Goal: Information Seeking & Learning: Compare options

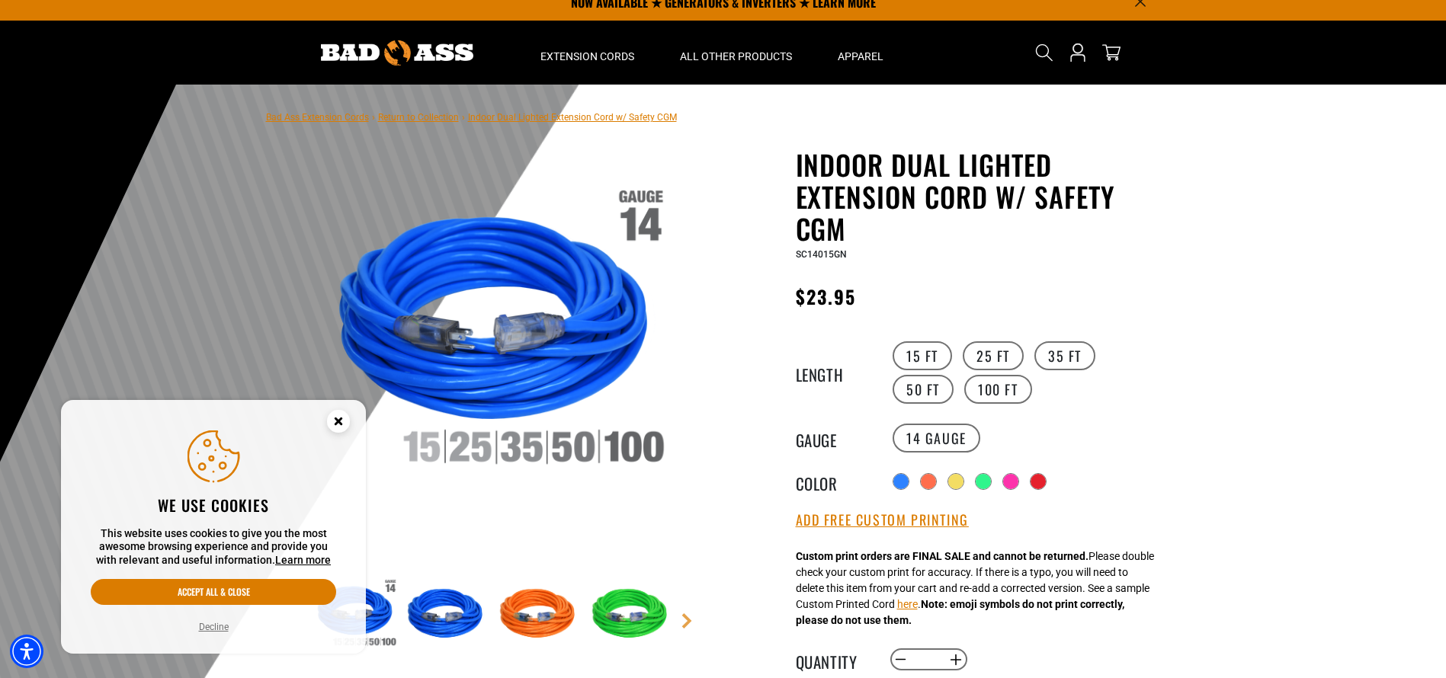
scroll to position [26, 0]
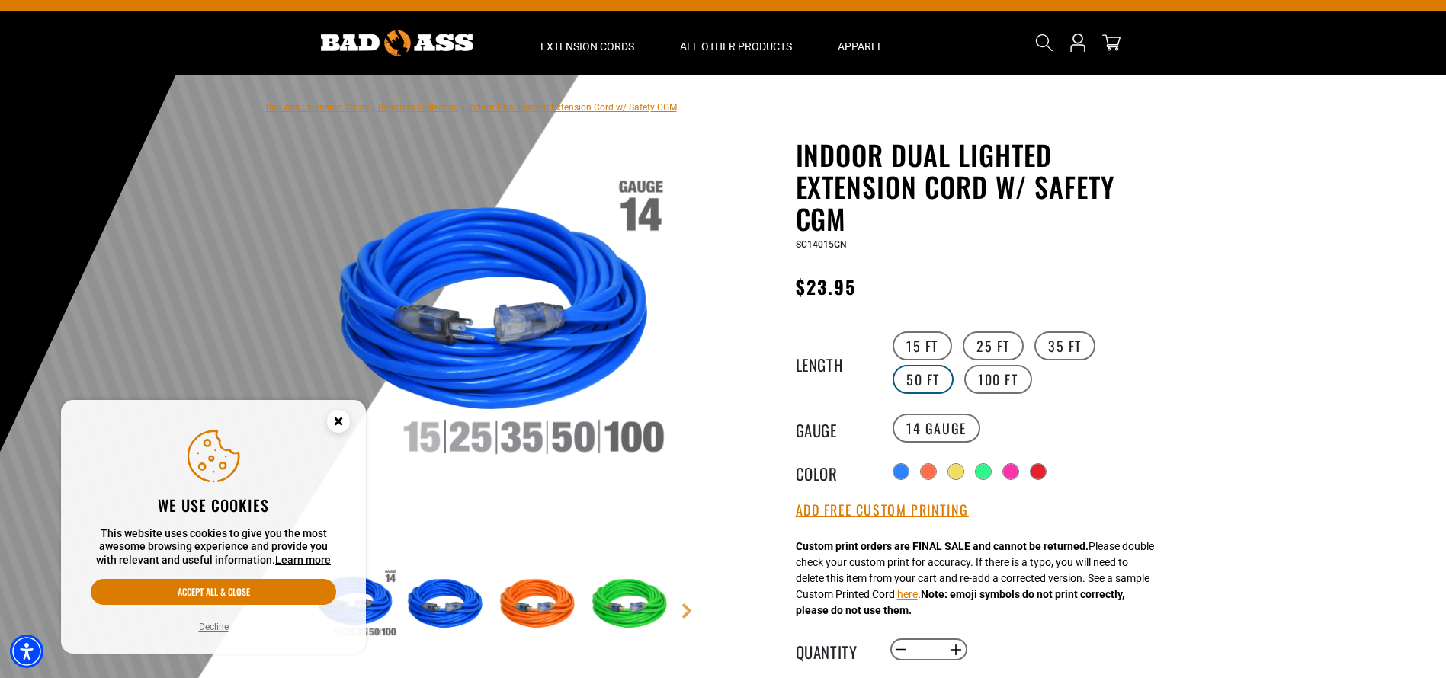
click at [954, 365] on label "50 FT" at bounding box center [923, 379] width 61 height 29
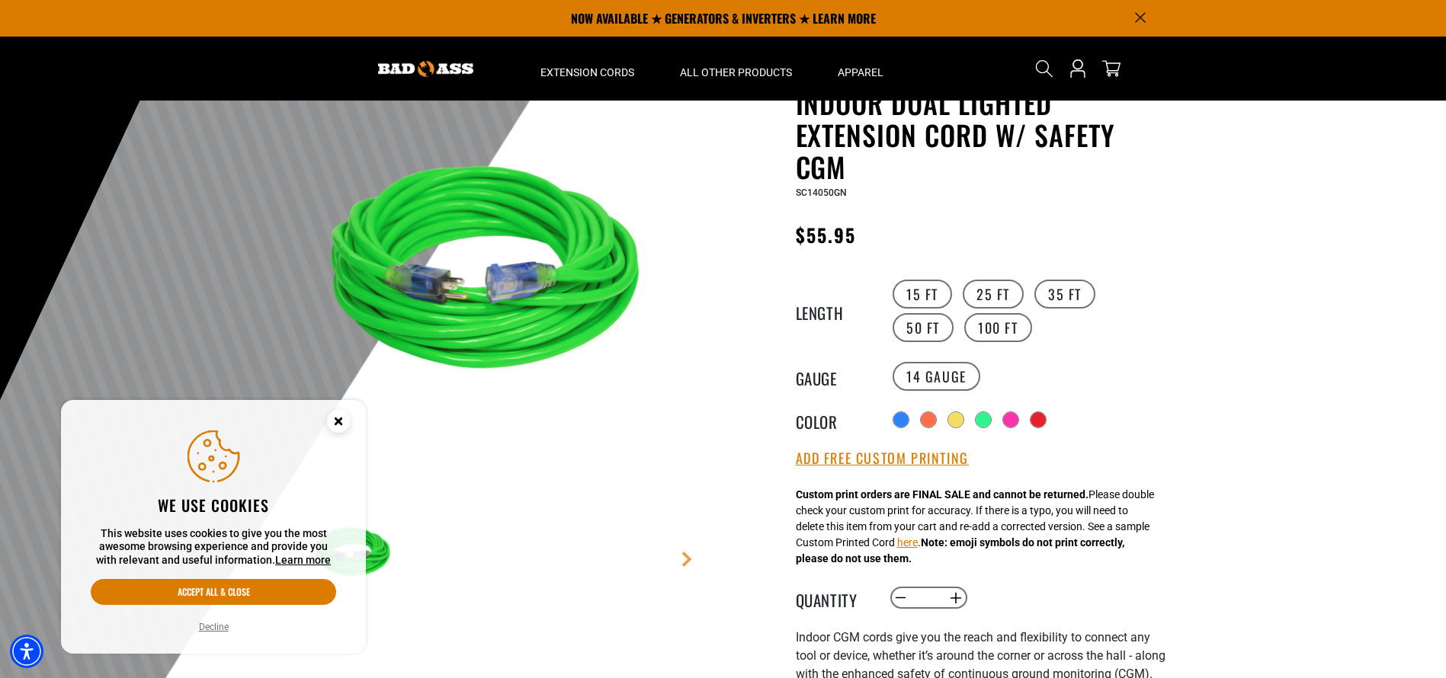
scroll to position [70, 0]
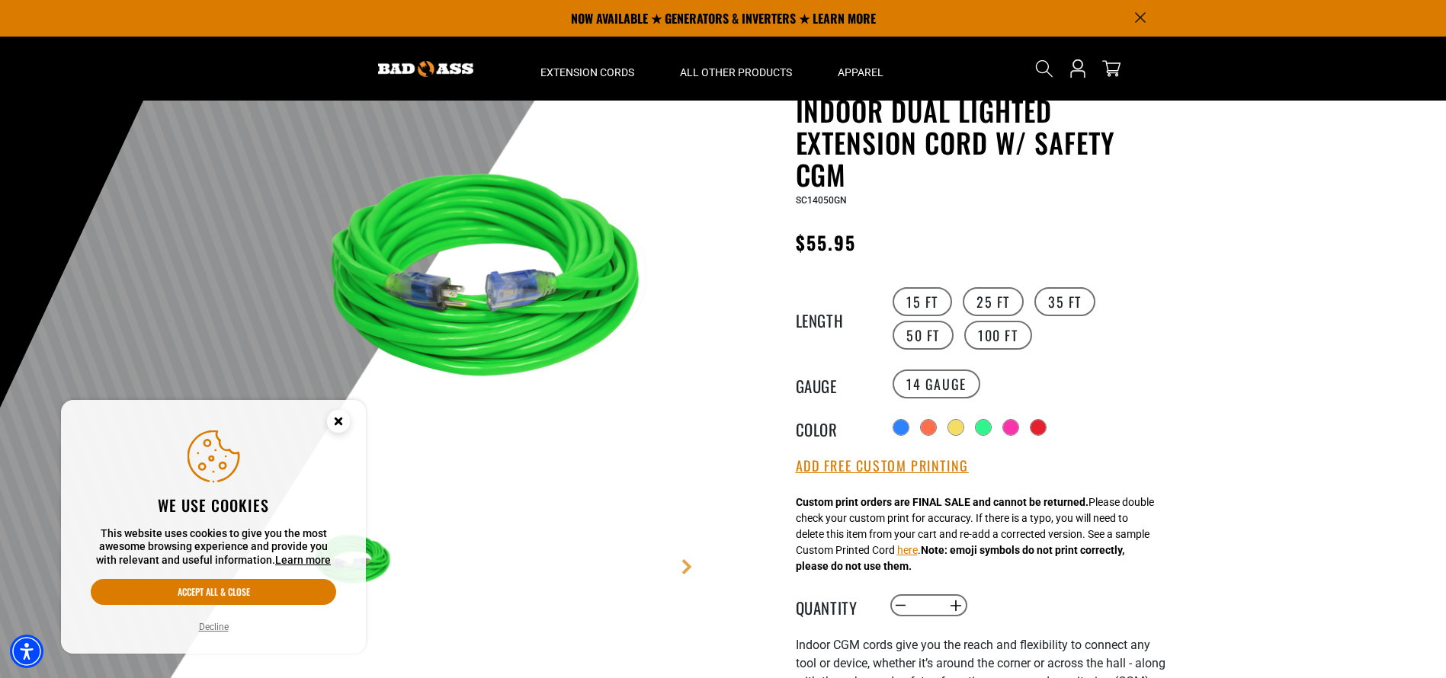
drag, startPoint x: 343, startPoint y: 421, endPoint x: 522, endPoint y: 449, distance: 181.3
click at [348, 421] on circle "Close this option" at bounding box center [338, 421] width 23 height 23
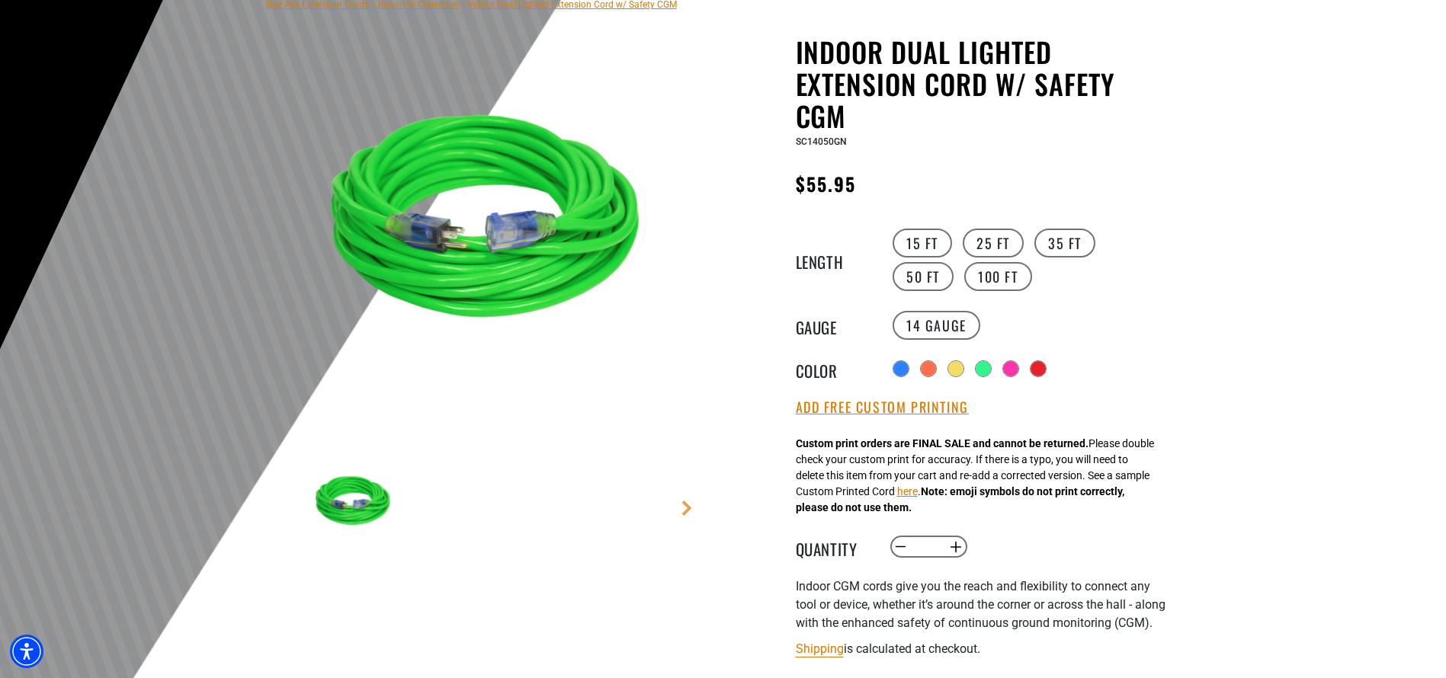
scroll to position [165, 0]
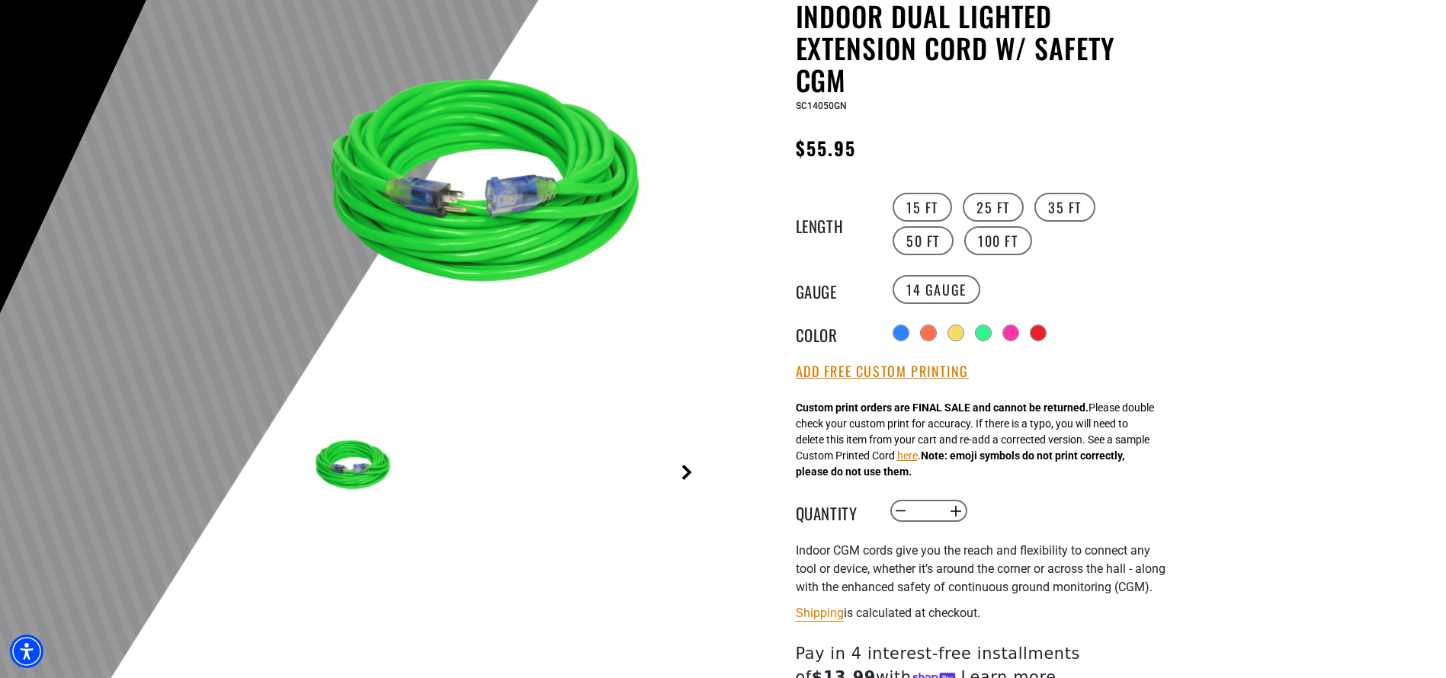
click at [690, 468] on link "Next" at bounding box center [686, 472] width 15 height 15
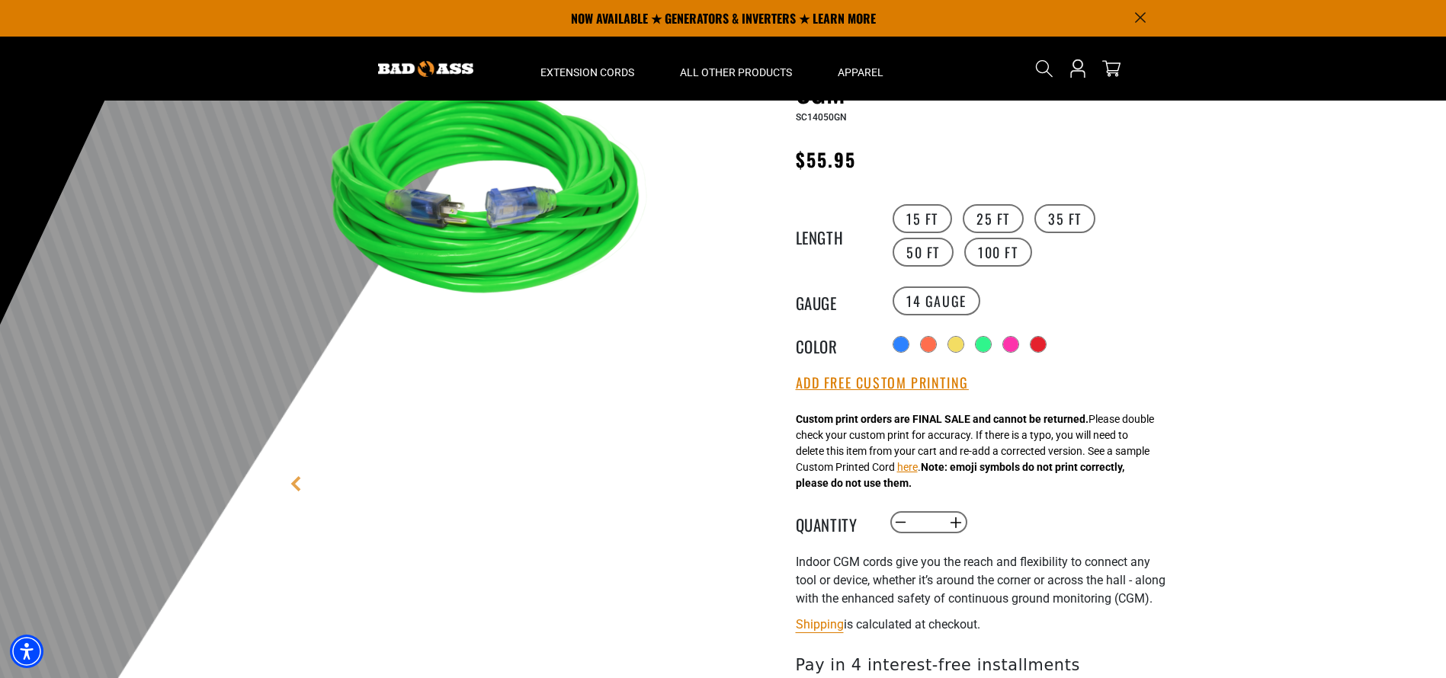
scroll to position [154, 0]
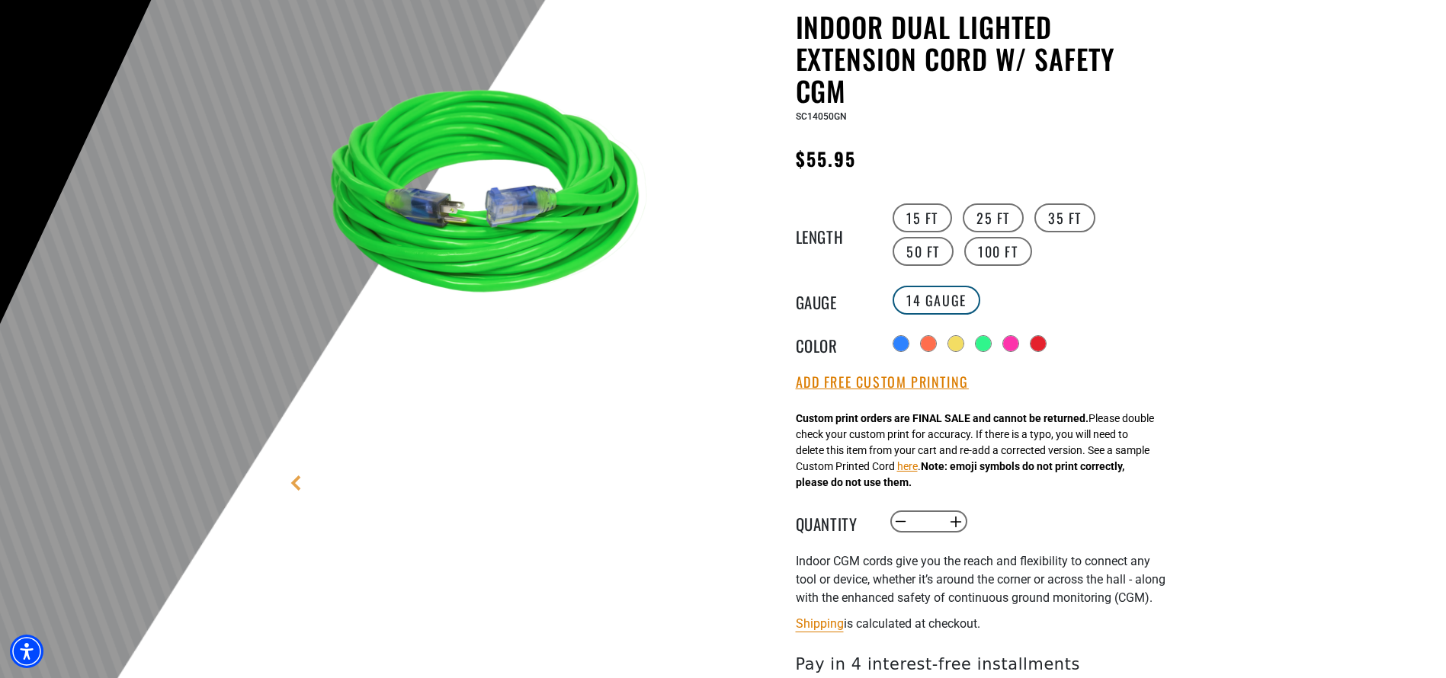
drag, startPoint x: 954, startPoint y: 303, endPoint x: 961, endPoint y: 297, distance: 9.3
click at [954, 303] on label "14 Gauge" at bounding box center [937, 300] width 88 height 29
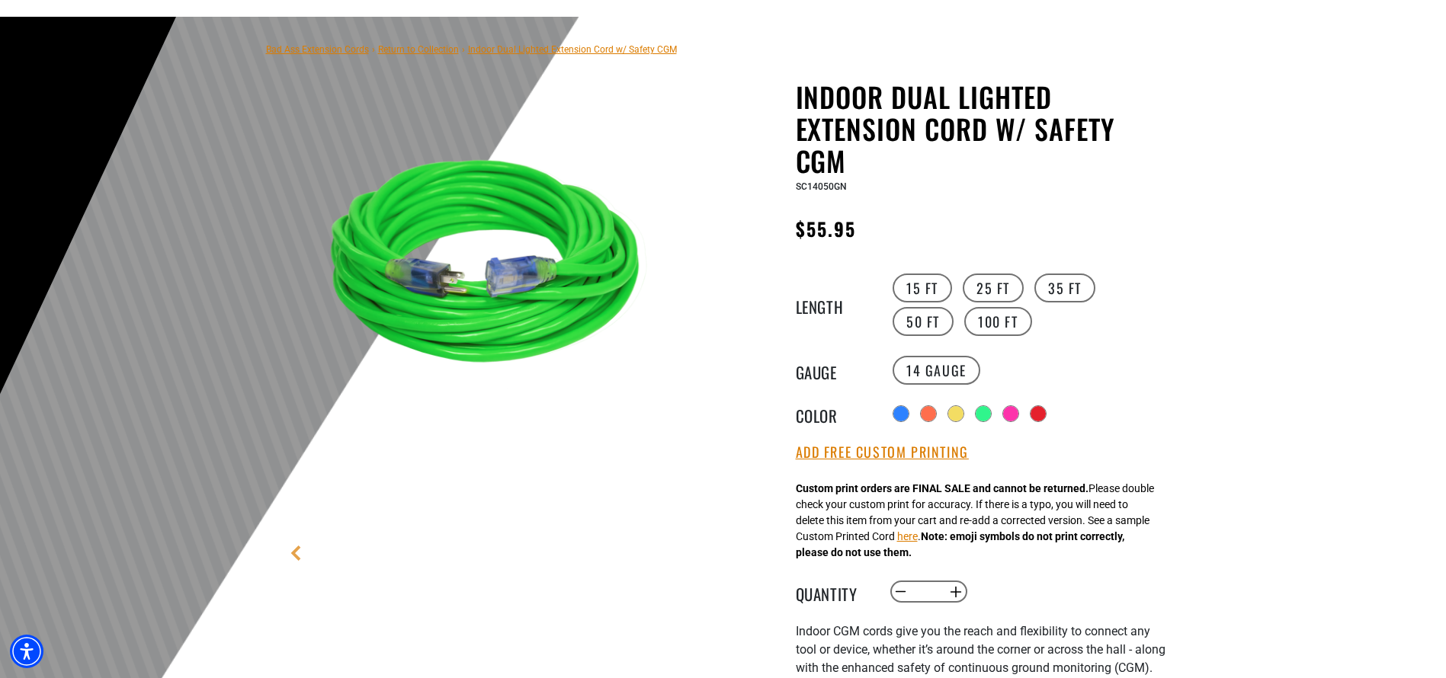
scroll to position [0, 0]
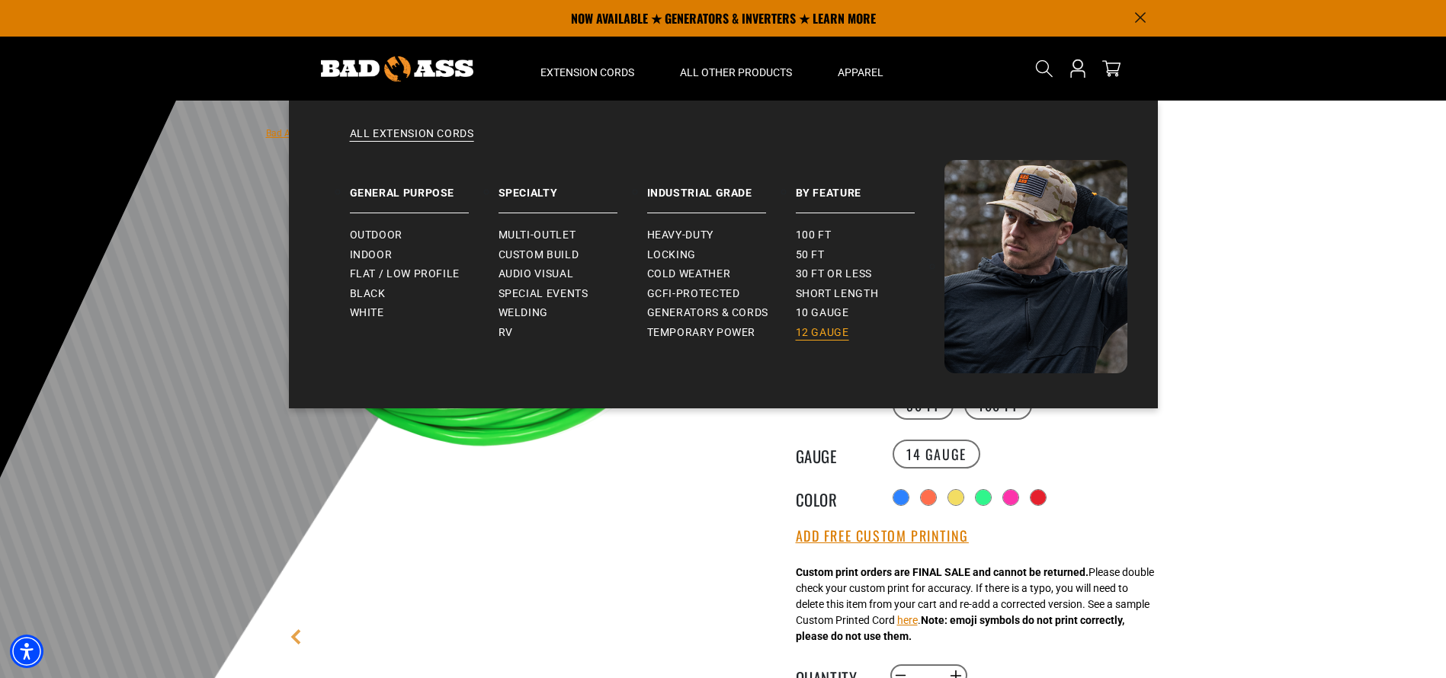
click at [832, 335] on span "12 gauge" at bounding box center [822, 333] width 53 height 14
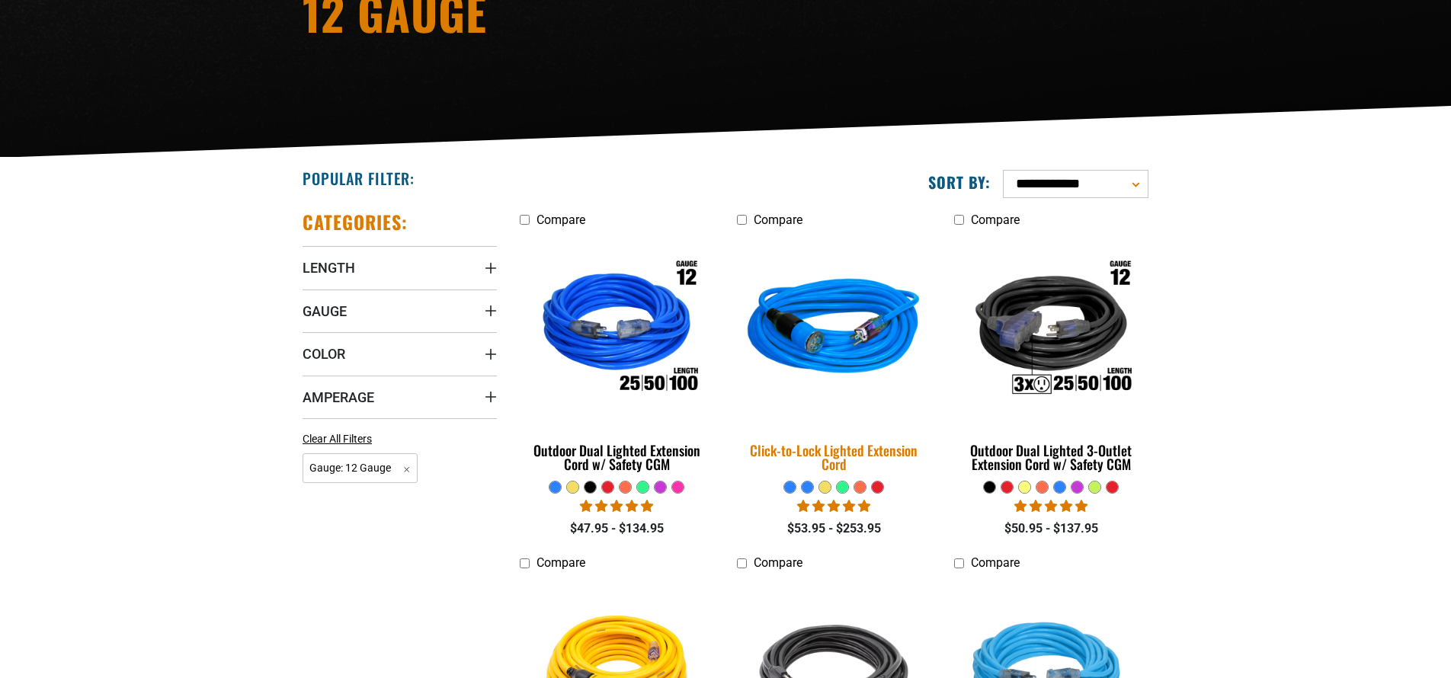
scroll to position [248, 0]
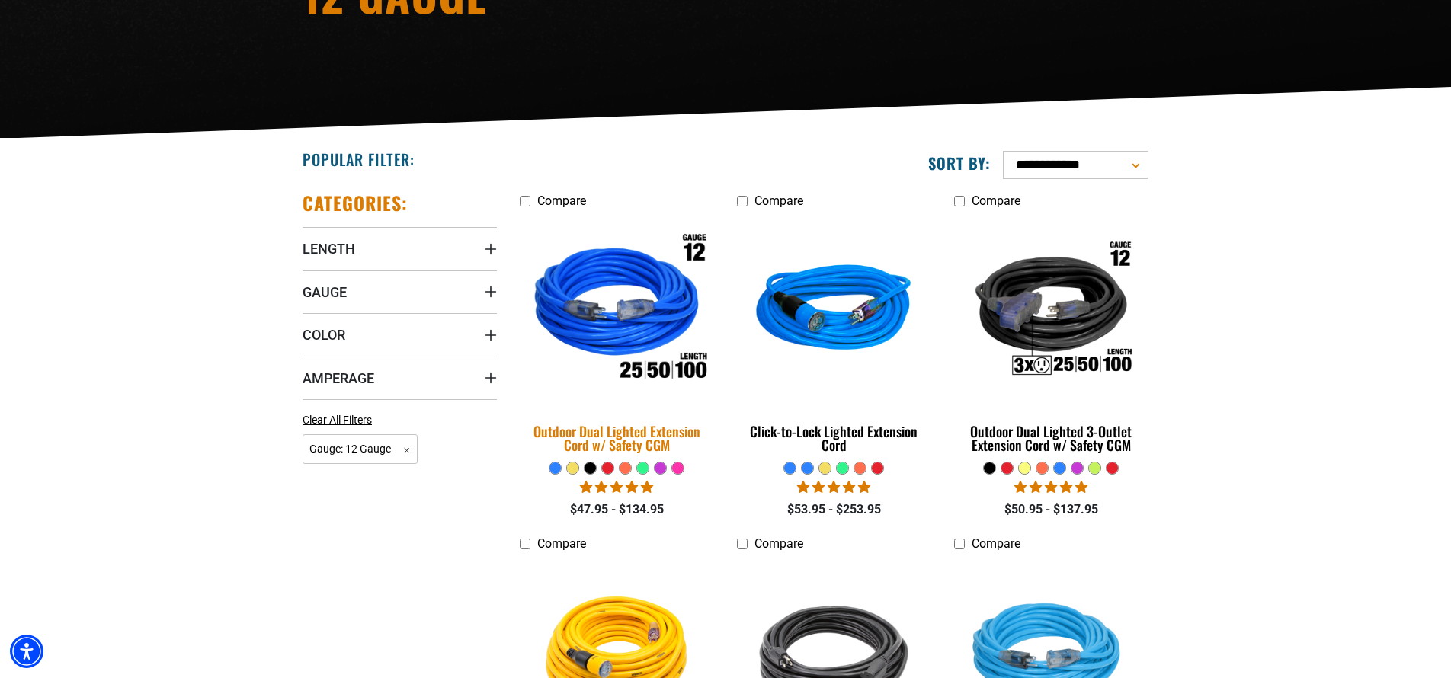
click at [603, 333] on img at bounding box center [617, 310] width 213 height 195
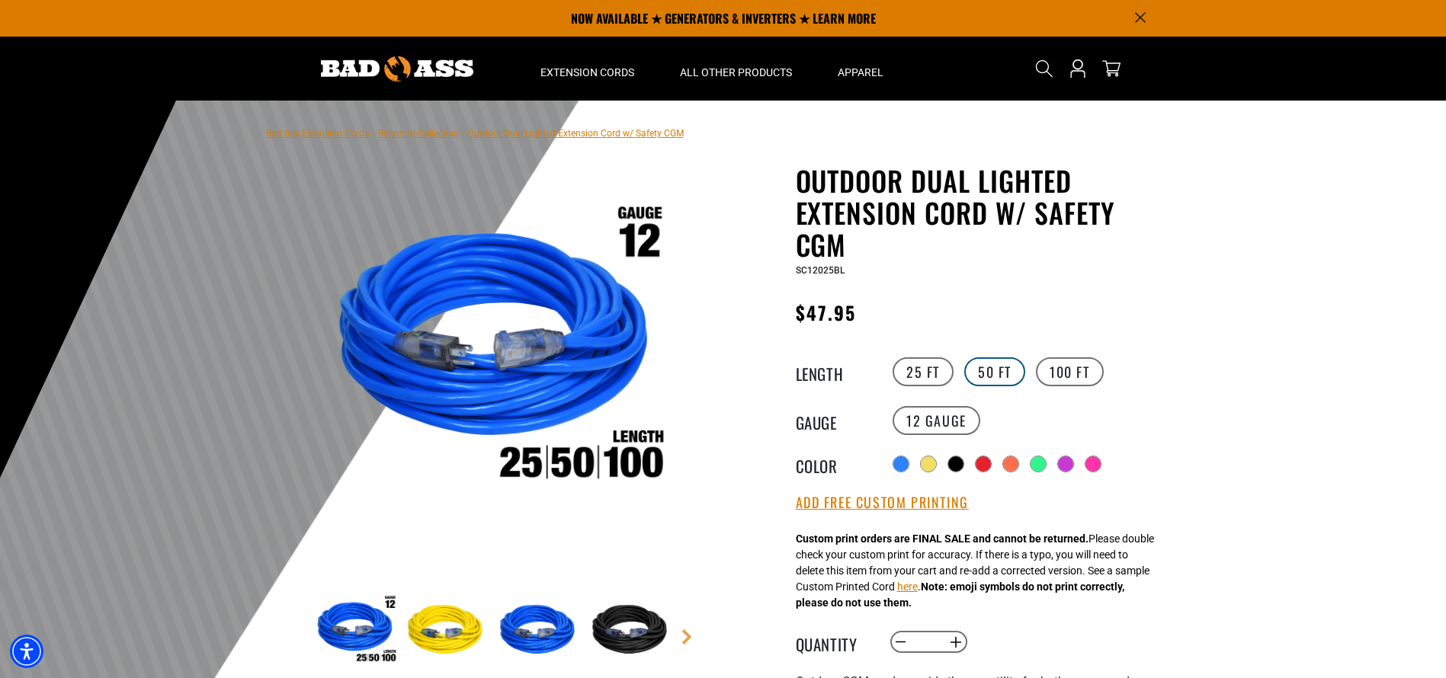
click at [998, 376] on label "50 FT" at bounding box center [994, 371] width 61 height 29
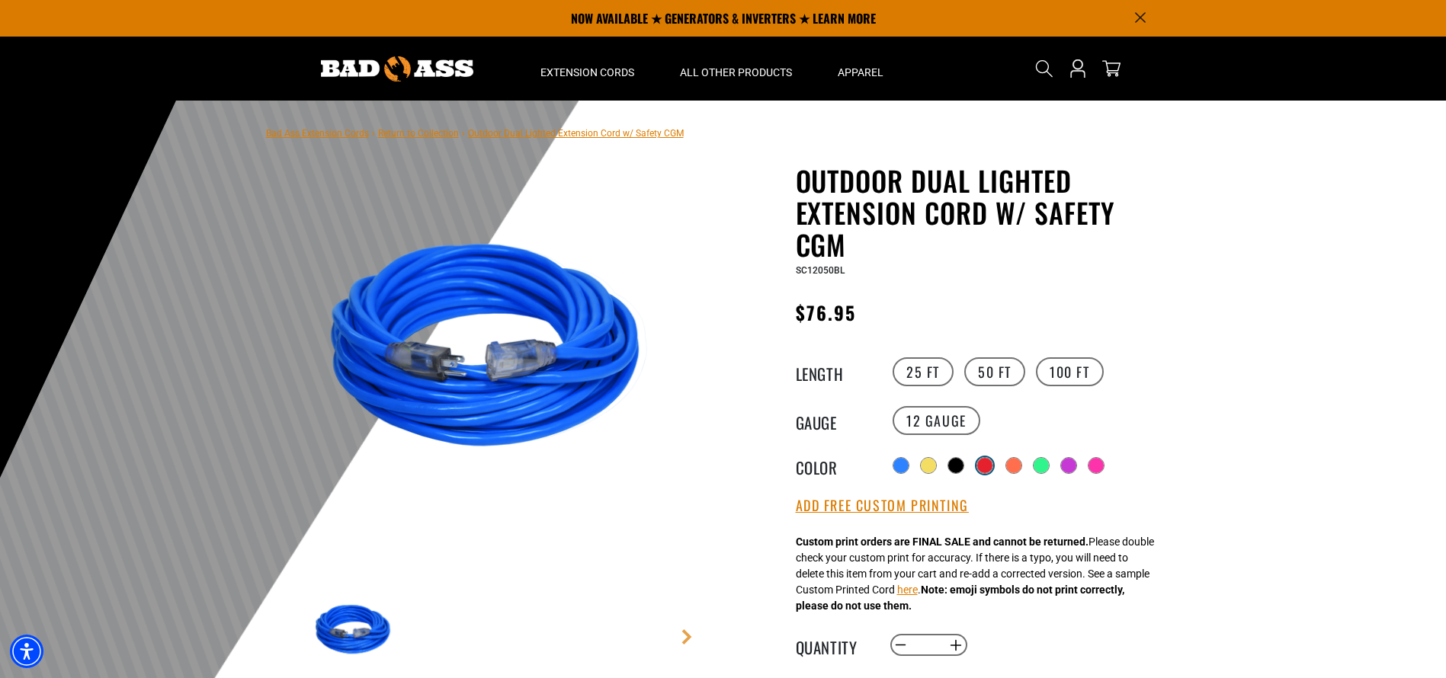
click at [984, 466] on div at bounding box center [984, 465] width 15 height 15
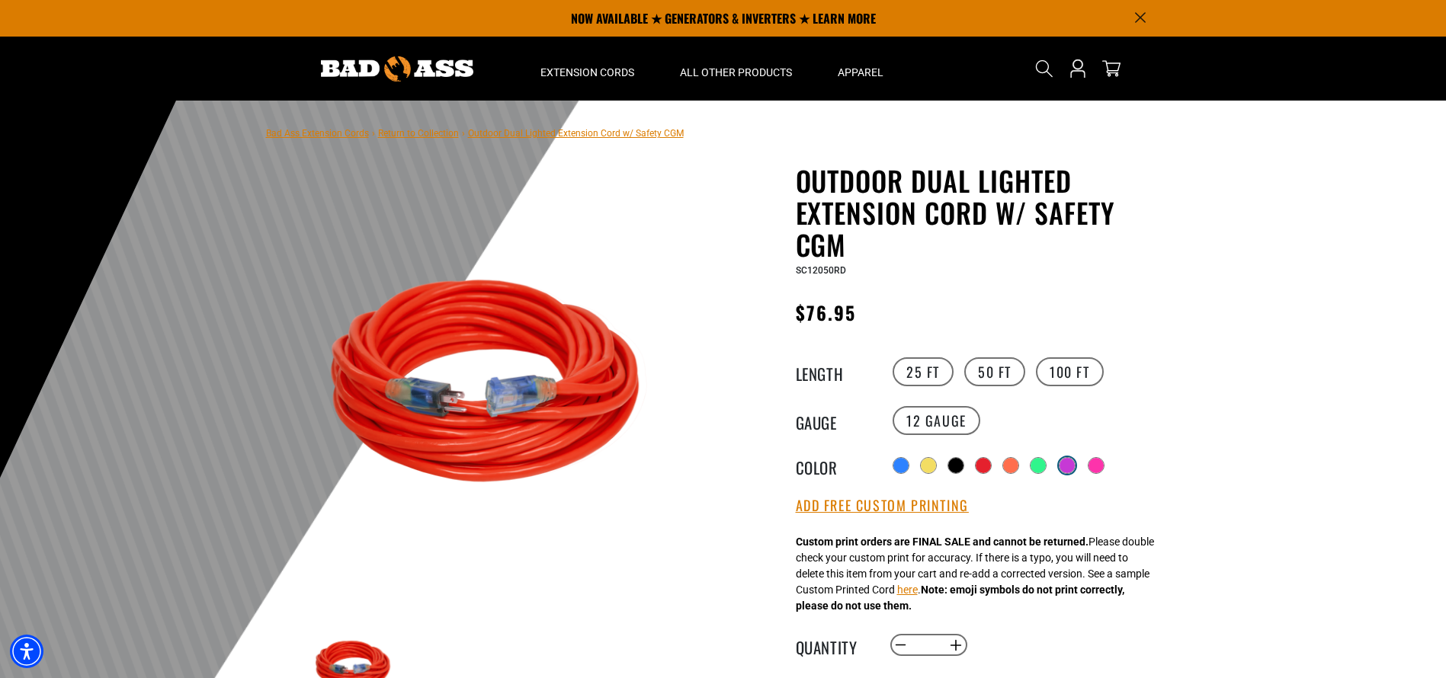
scroll to position [14, 0]
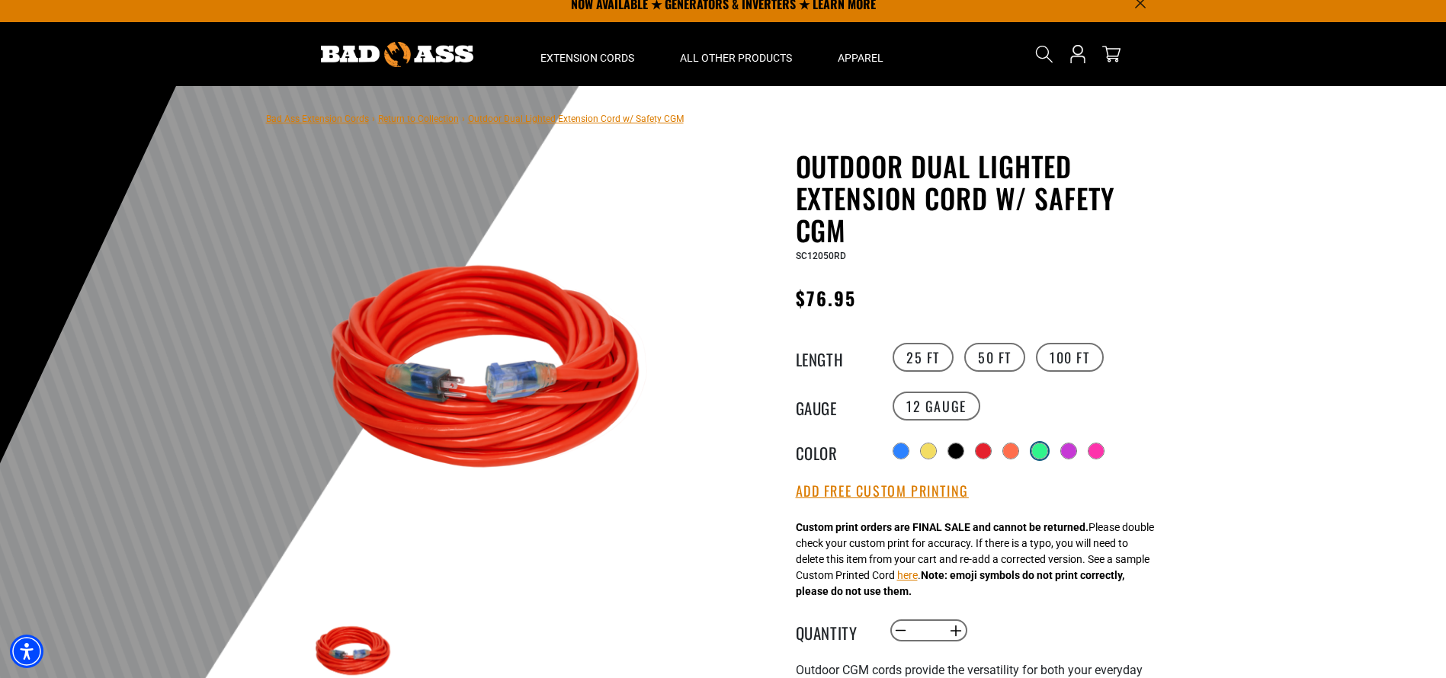
click at [1044, 450] on div at bounding box center [1039, 451] width 15 height 15
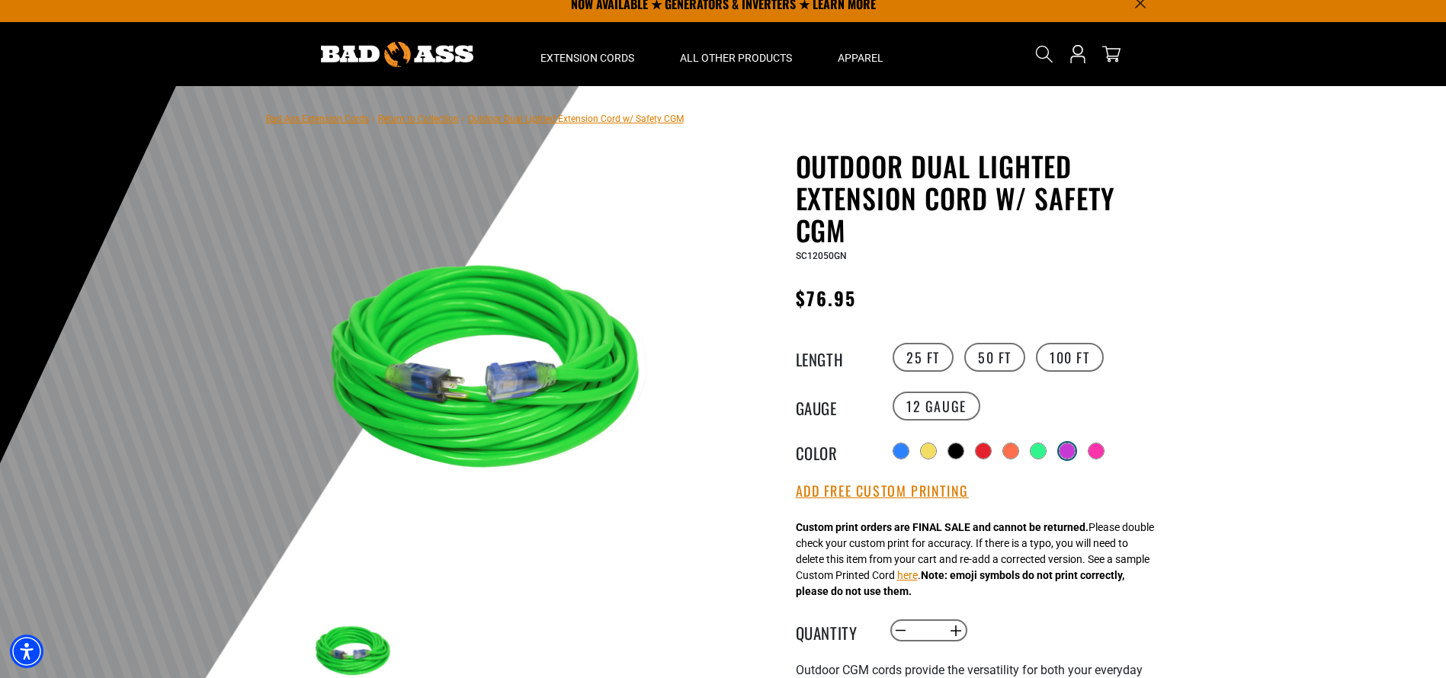
click at [1069, 449] on div at bounding box center [1067, 451] width 15 height 15
click at [1094, 451] on div at bounding box center [1094, 451] width 15 height 15
